Goal: Navigation & Orientation: Find specific page/section

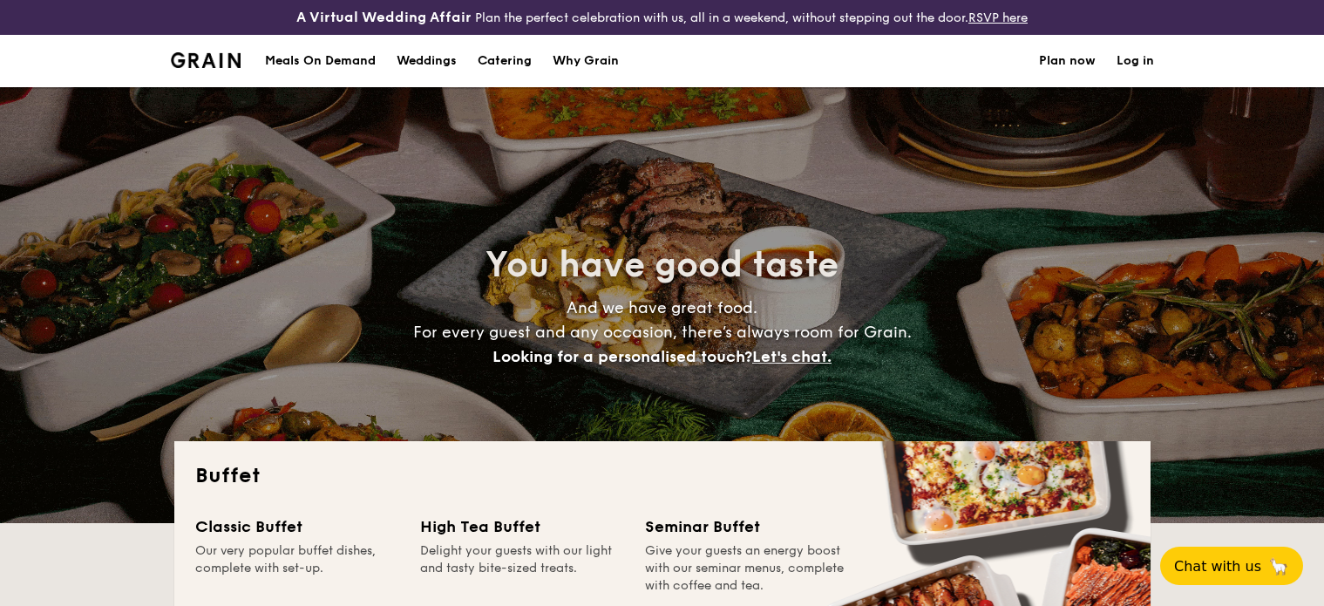
select select
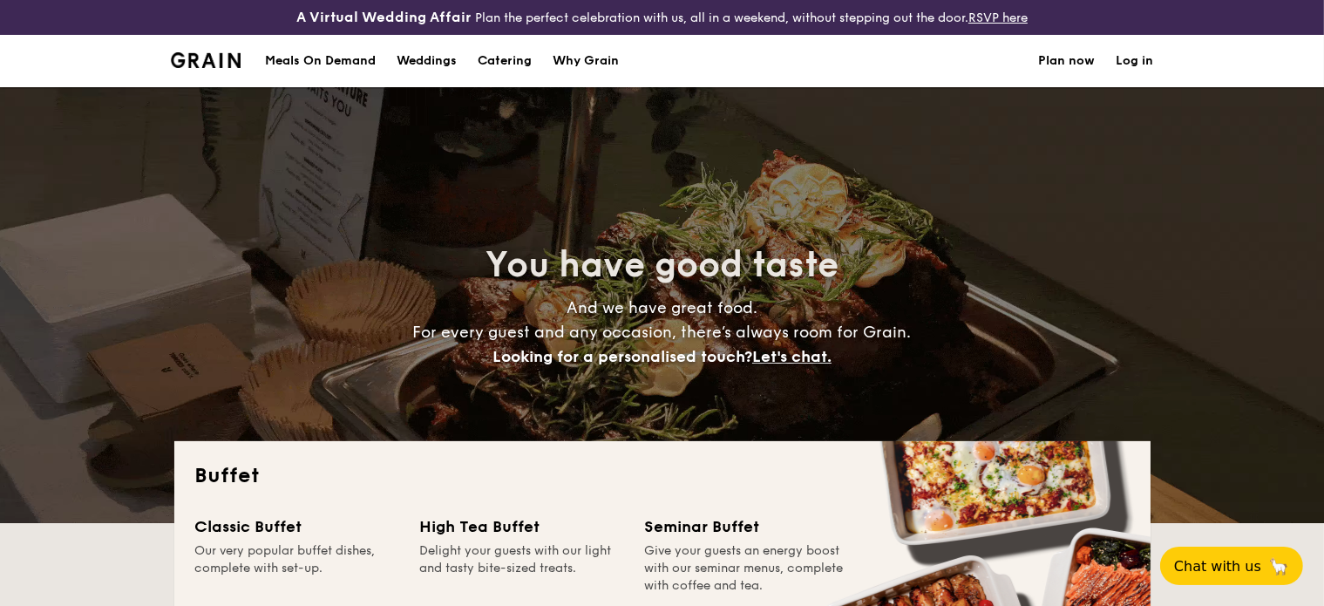
click at [339, 62] on div "Meals On Demand" at bounding box center [320, 61] width 111 height 52
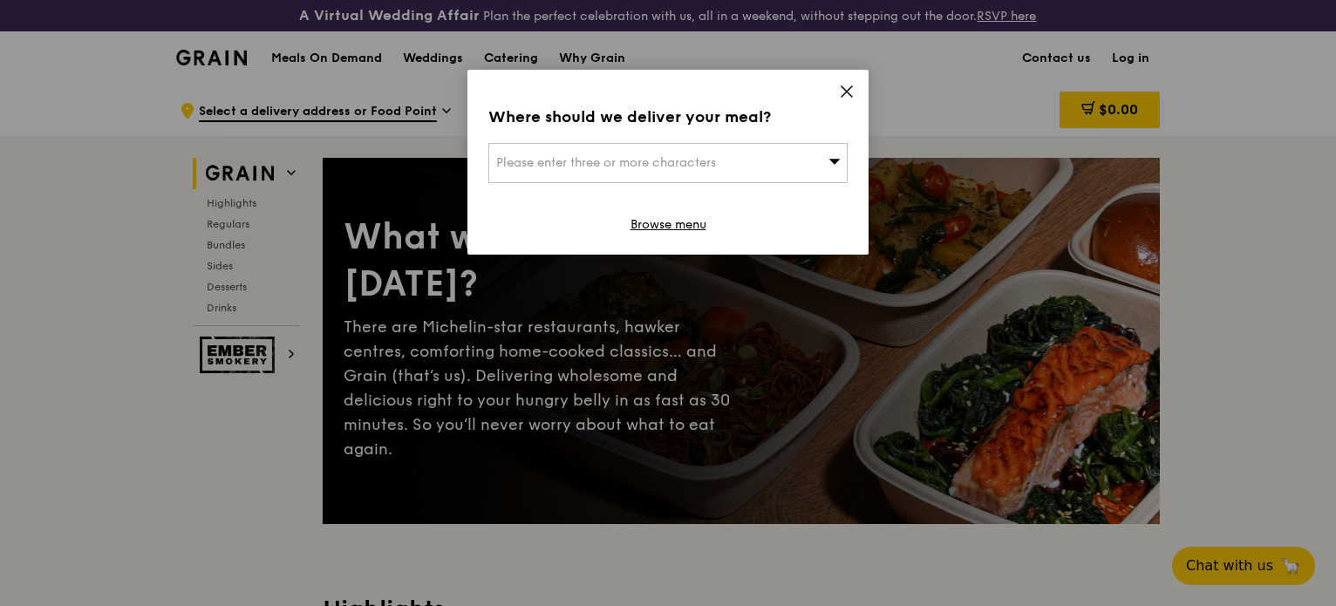
drag, startPoint x: 848, startPoint y: 90, endPoint x: 805, endPoint y: 96, distance: 44.0
click at [847, 89] on icon at bounding box center [847, 92] width 16 height 16
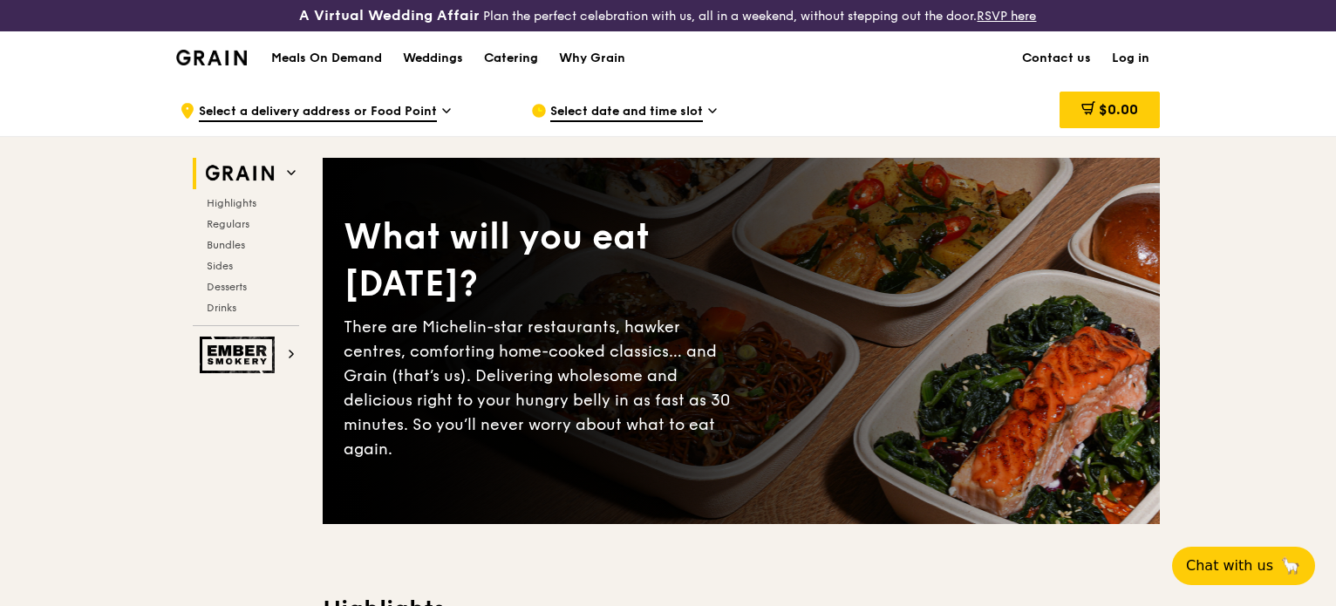
click at [516, 54] on div "Catering" at bounding box center [511, 58] width 54 height 52
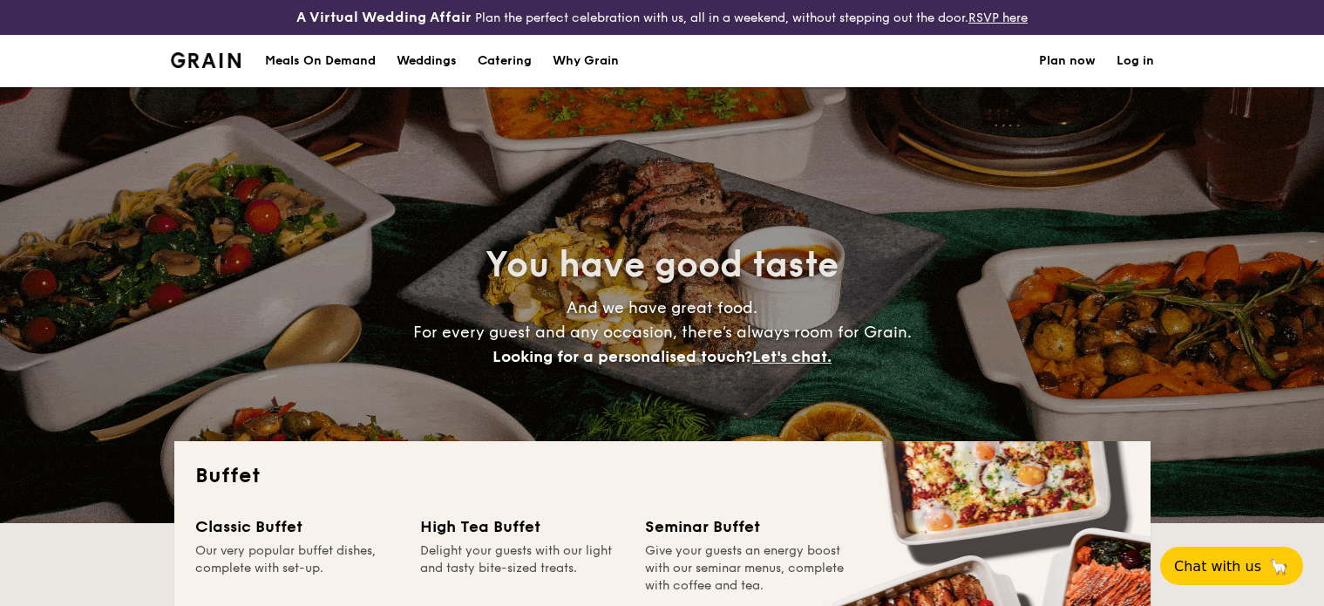
select select
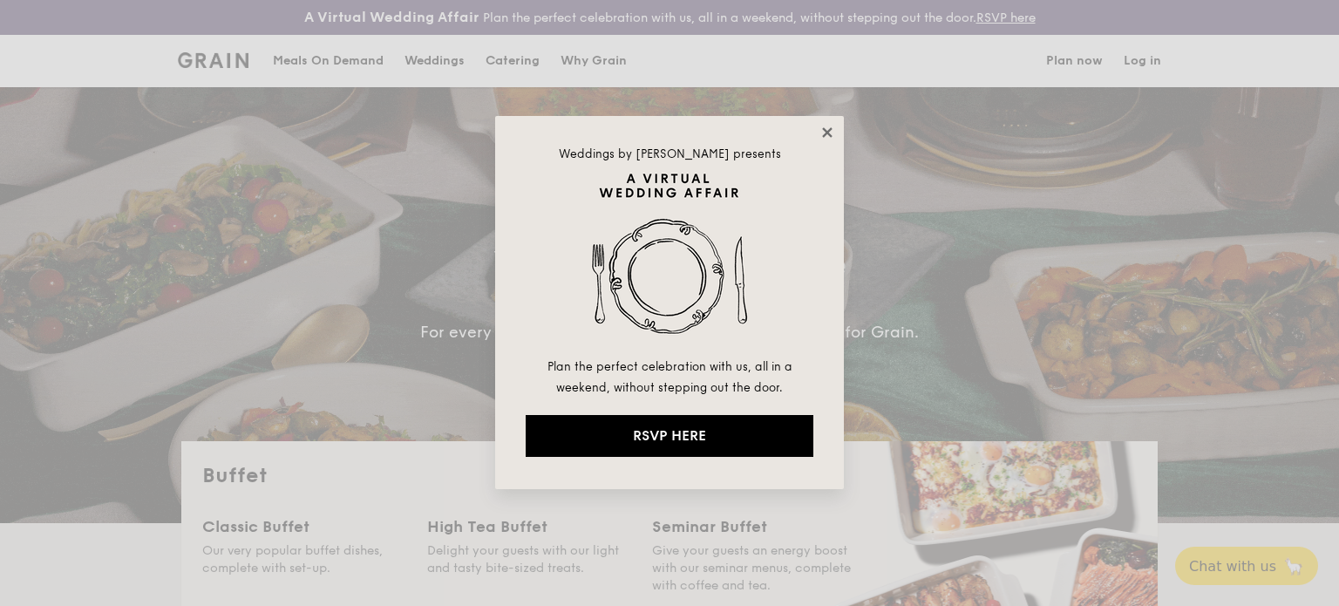
click at [822, 126] on icon at bounding box center [828, 133] width 16 height 16
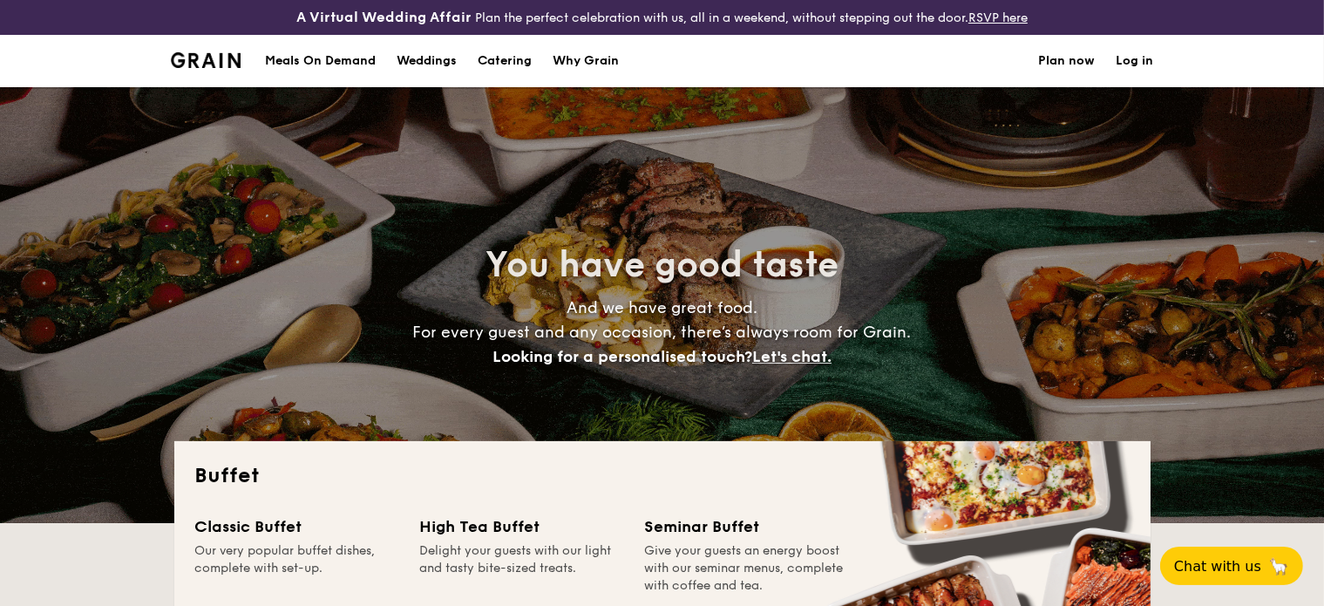
click at [322, 58] on div "Meals On Demand" at bounding box center [320, 61] width 111 height 52
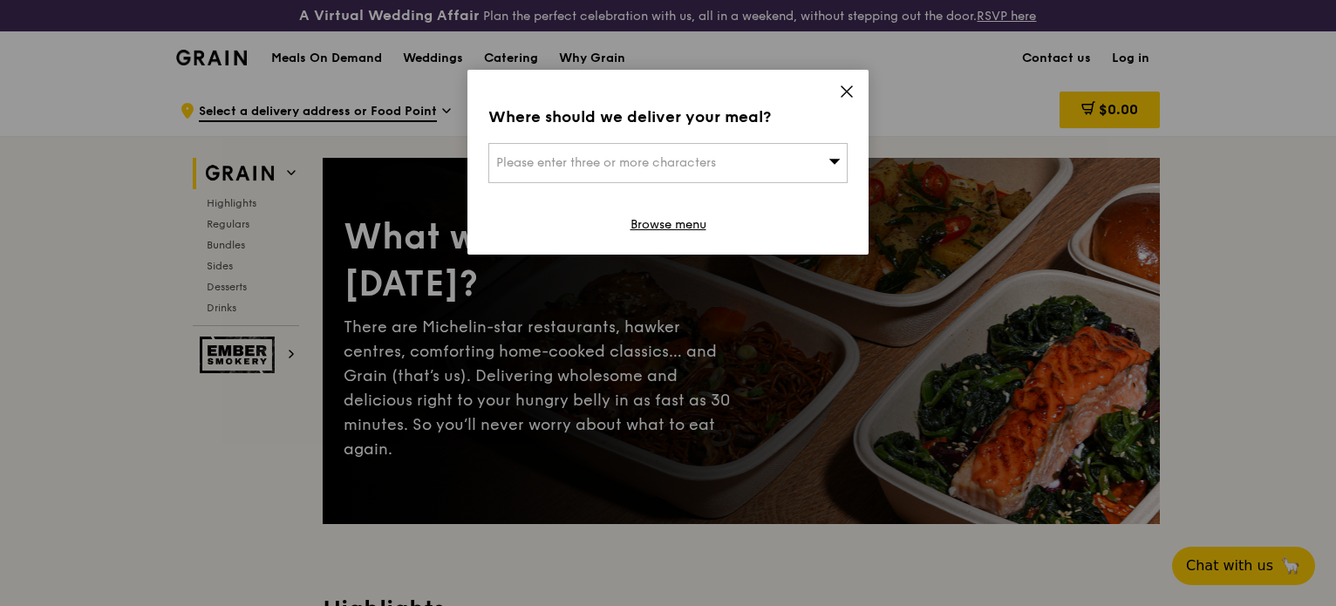
click at [847, 90] on icon at bounding box center [846, 91] width 10 height 10
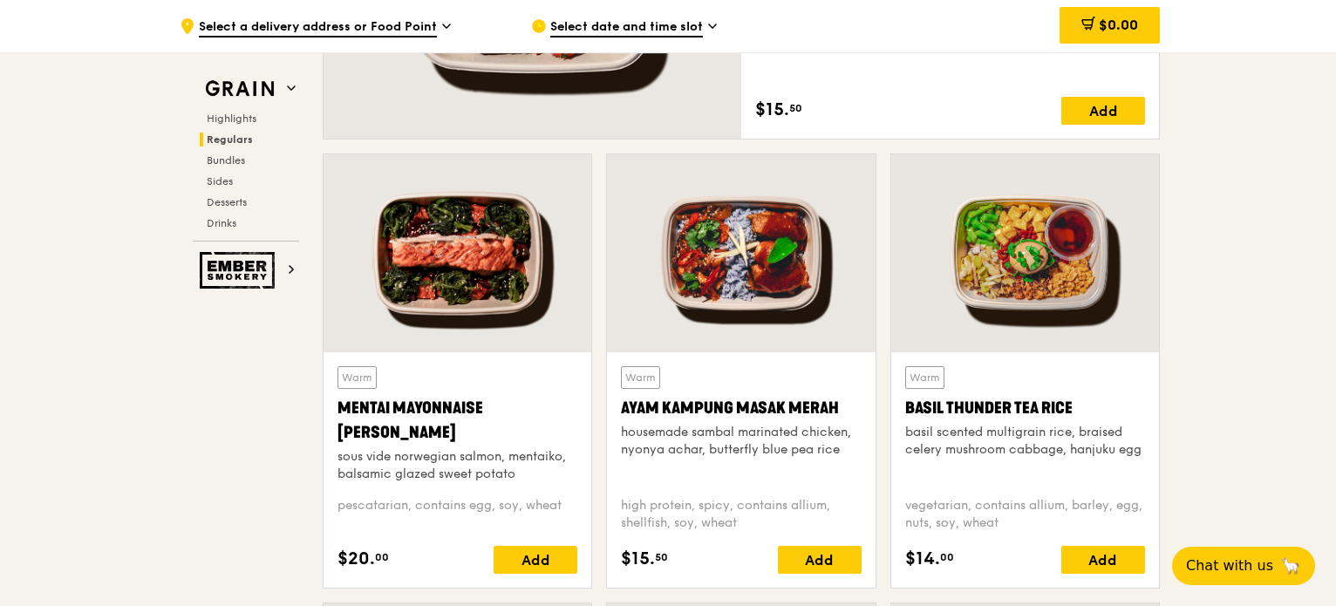
scroll to position [1308, 0]
